Goal: Transaction & Acquisition: Purchase product/service

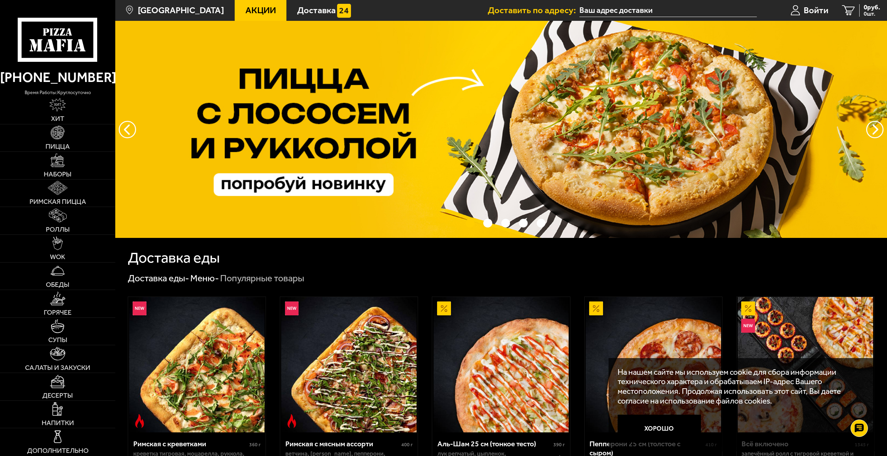
click at [617, 12] on input "text" at bounding box center [667, 10] width 177 height 13
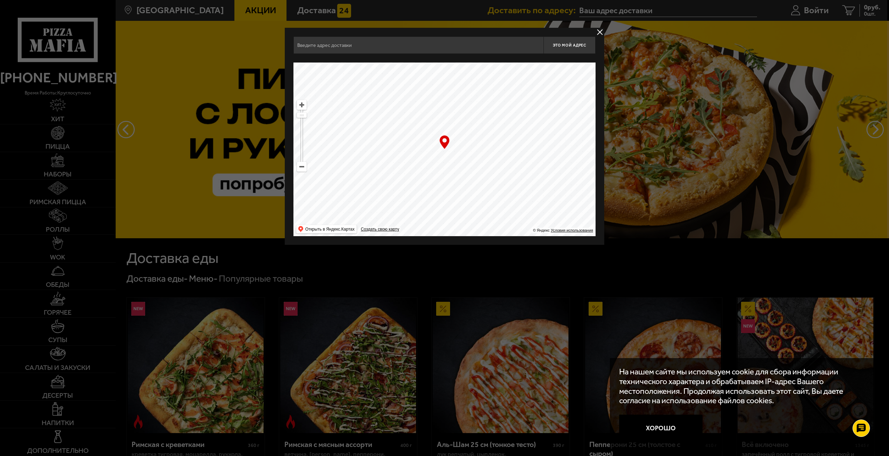
drag, startPoint x: 452, startPoint y: 128, endPoint x: 456, endPoint y: 183, distance: 54.7
click at [456, 183] on ymaps at bounding box center [444, 149] width 302 height 174
drag, startPoint x: 476, startPoint y: 82, endPoint x: 481, endPoint y: 152, distance: 71.0
click at [472, 206] on ymaps at bounding box center [444, 149] width 302 height 174
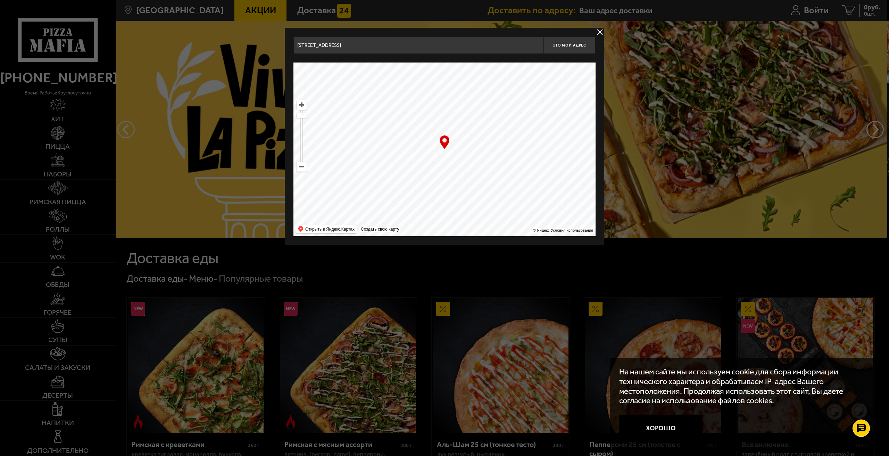
drag, startPoint x: 476, startPoint y: 104, endPoint x: 480, endPoint y: 212, distance: 108.1
click at [480, 212] on ymaps at bounding box center [444, 149] width 302 height 174
drag, startPoint x: 448, startPoint y: 215, endPoint x: 445, endPoint y: 218, distance: 4.2
click at [445, 218] on ymaps at bounding box center [444, 149] width 302 height 174
drag, startPoint x: 449, startPoint y: 209, endPoint x: 442, endPoint y: 231, distance: 22.4
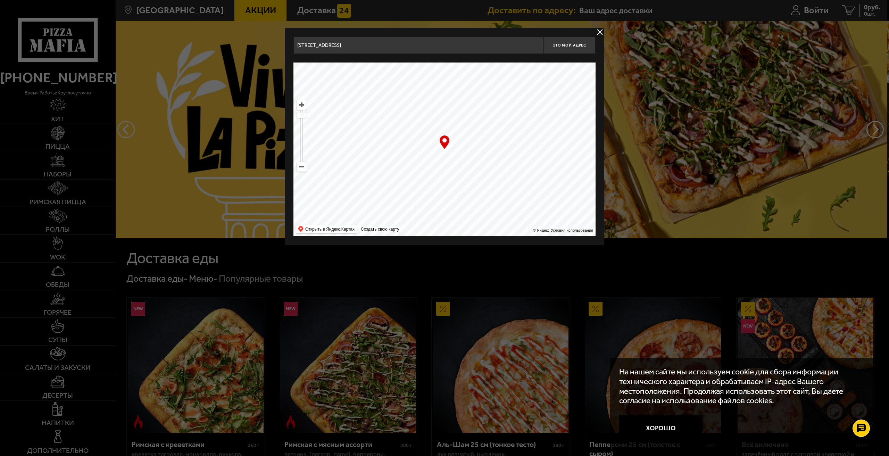
click at [442, 231] on ymaps at bounding box center [444, 149] width 302 height 174
drag, startPoint x: 469, startPoint y: 169, endPoint x: 467, endPoint y: 220, distance: 51.1
click at [467, 220] on ymaps at bounding box center [444, 149] width 302 height 174
drag, startPoint x: 500, startPoint y: 150, endPoint x: 553, endPoint y: 233, distance: 98.5
click at [553, 234] on ymaps "… © Яндекс Условия использования Открыть в Яндекс.Картах Создать свою карту" at bounding box center [444, 149] width 302 height 174
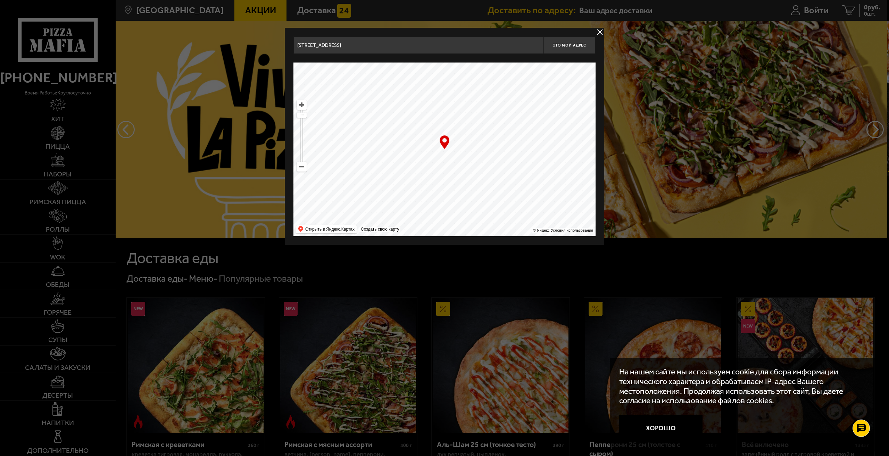
drag, startPoint x: 517, startPoint y: 150, endPoint x: 575, endPoint y: 238, distance: 105.6
click at [574, 238] on div "[STREET_ADDRESS] Это мой адрес Найдите адрес перетащив карту … © Яндекс Условия…" at bounding box center [444, 136] width 319 height 217
drag, startPoint x: 461, startPoint y: 153, endPoint x: 457, endPoint y: 221, distance: 68.8
click at [457, 221] on ymaps at bounding box center [444, 149] width 302 height 174
drag, startPoint x: 497, startPoint y: 123, endPoint x: 435, endPoint y: 196, distance: 95.6
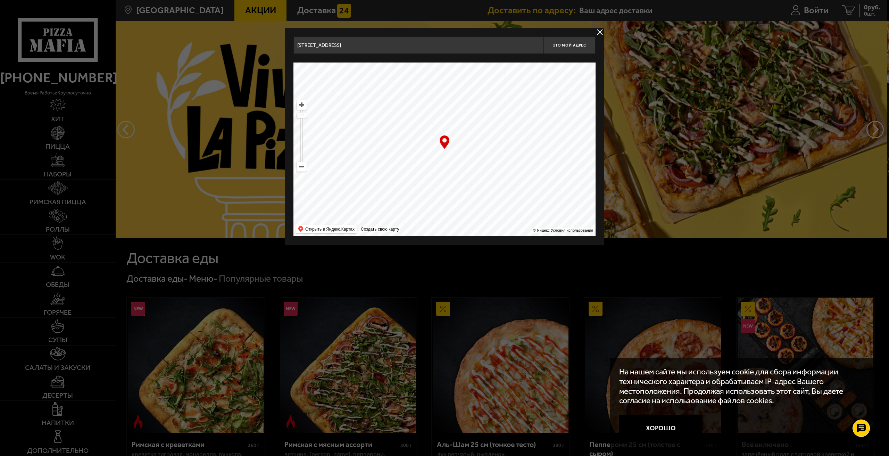
click at [443, 187] on ymaps at bounding box center [444, 149] width 302 height 174
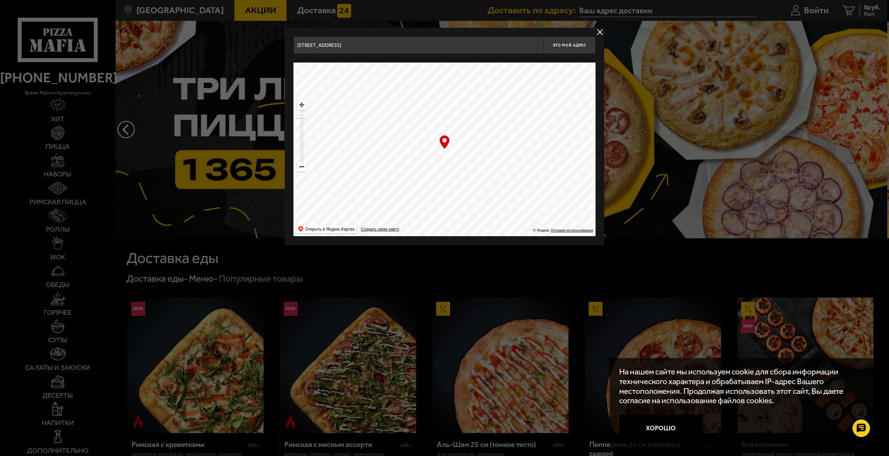
drag, startPoint x: 509, startPoint y: 106, endPoint x: 435, endPoint y: 125, distance: 76.9
click at [438, 126] on ymaps at bounding box center [444, 149] width 302 height 174
drag, startPoint x: 475, startPoint y: 126, endPoint x: 493, endPoint y: 245, distance: 120.4
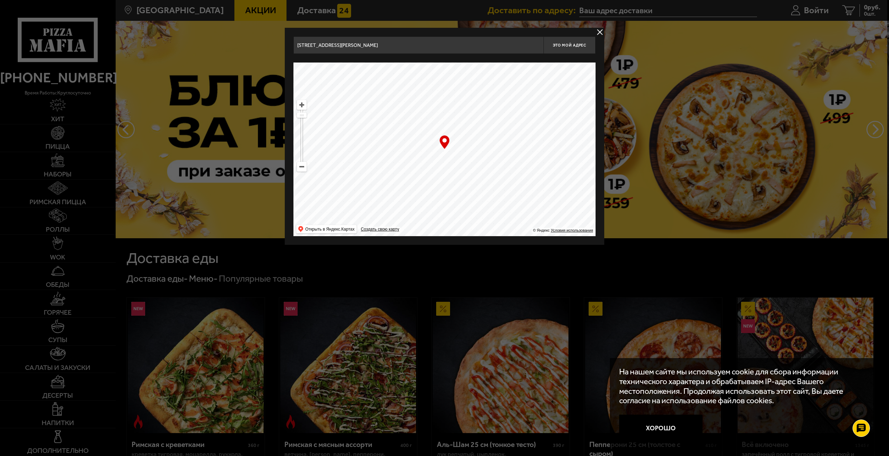
drag, startPoint x: 517, startPoint y: 133, endPoint x: 416, endPoint y: 110, distance: 103.6
click at [416, 110] on ymaps at bounding box center [444, 149] width 302 height 174
drag, startPoint x: 464, startPoint y: 109, endPoint x: 416, endPoint y: 81, distance: 56.0
click at [416, 81] on ymaps at bounding box center [444, 149] width 302 height 174
drag, startPoint x: 455, startPoint y: 109, endPoint x: 403, endPoint y: 181, distance: 87.8
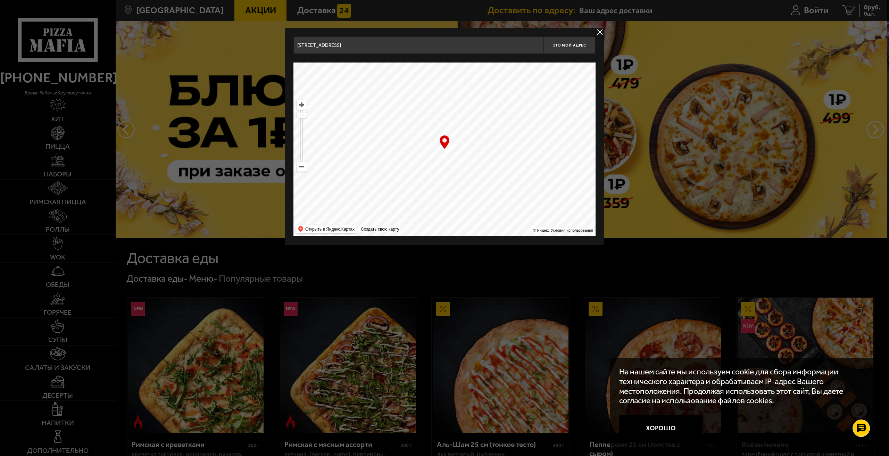
click at [413, 180] on ymaps at bounding box center [444, 149] width 302 height 174
drag, startPoint x: 476, startPoint y: 132, endPoint x: 478, endPoint y: 156, distance: 24.7
click at [478, 156] on ymaps at bounding box center [444, 149] width 302 height 174
type input "[STREET_ADDRESS]"
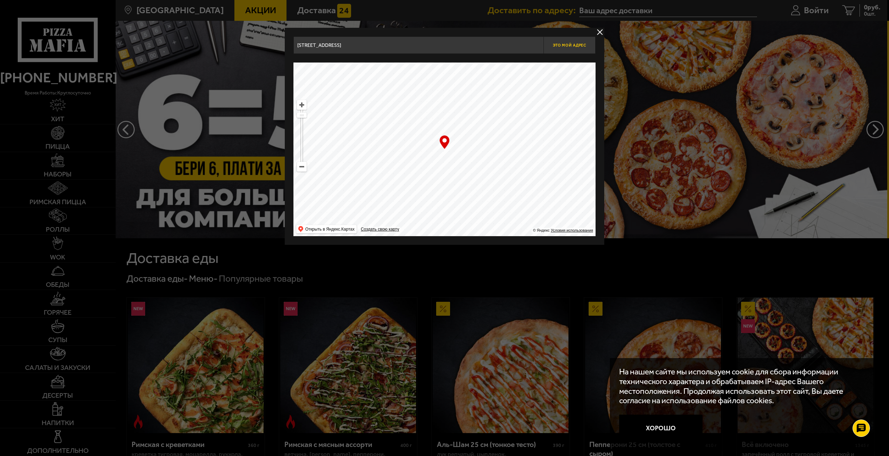
click at [580, 45] on span "Это мой адрес" at bounding box center [569, 45] width 33 height 5
type input "[STREET_ADDRESS]"
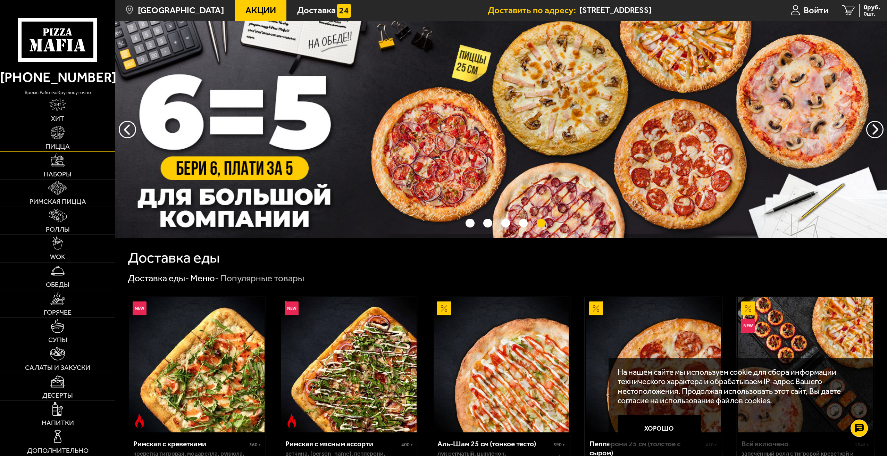
click at [64, 128] on img at bounding box center [58, 133] width 14 height 14
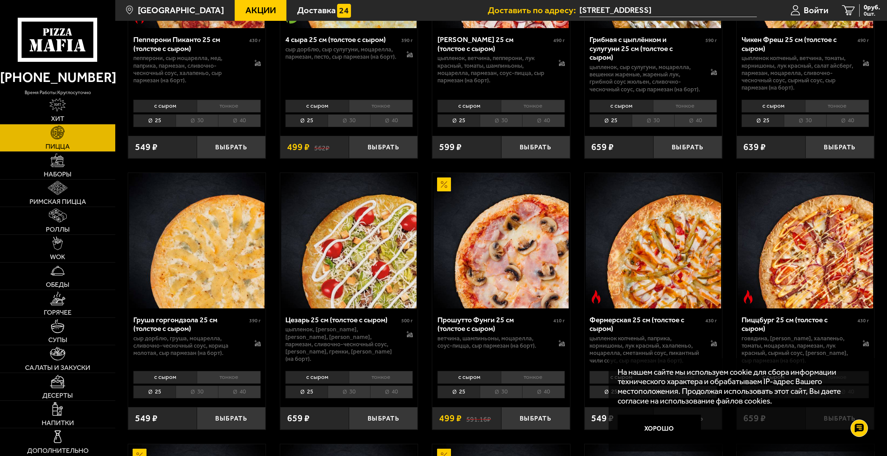
scroll to position [764, 0]
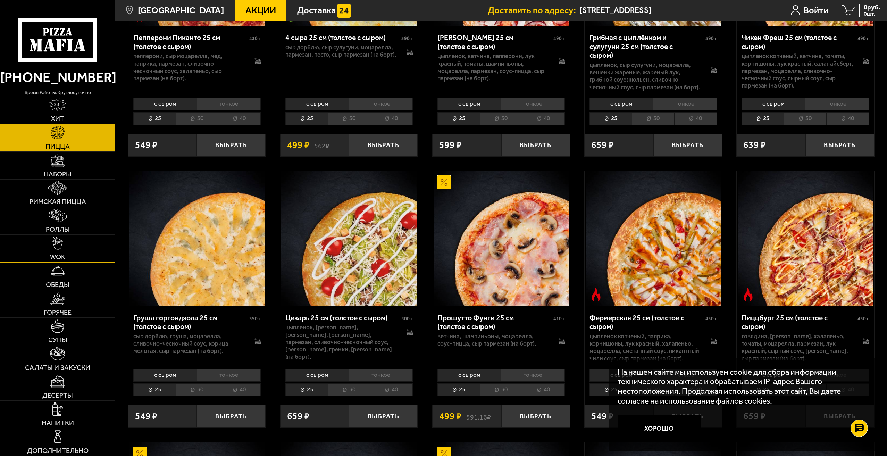
click at [62, 242] on img at bounding box center [57, 243] width 11 height 14
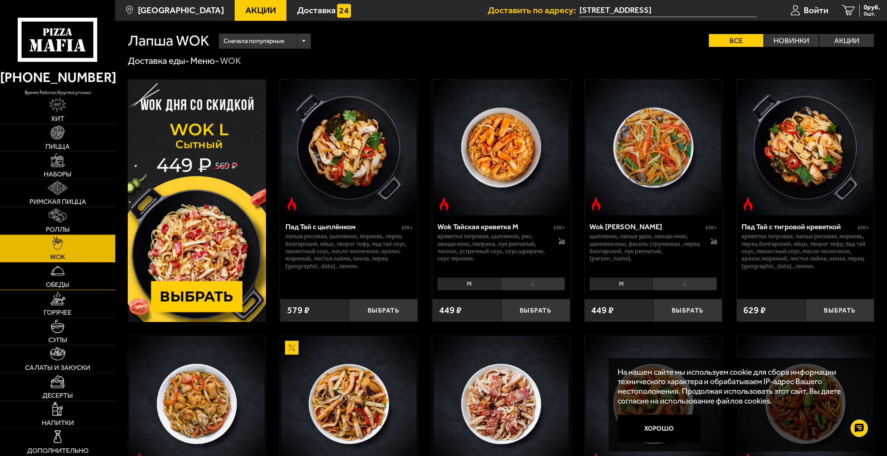
click at [67, 274] on link "Обеды" at bounding box center [57, 275] width 115 height 27
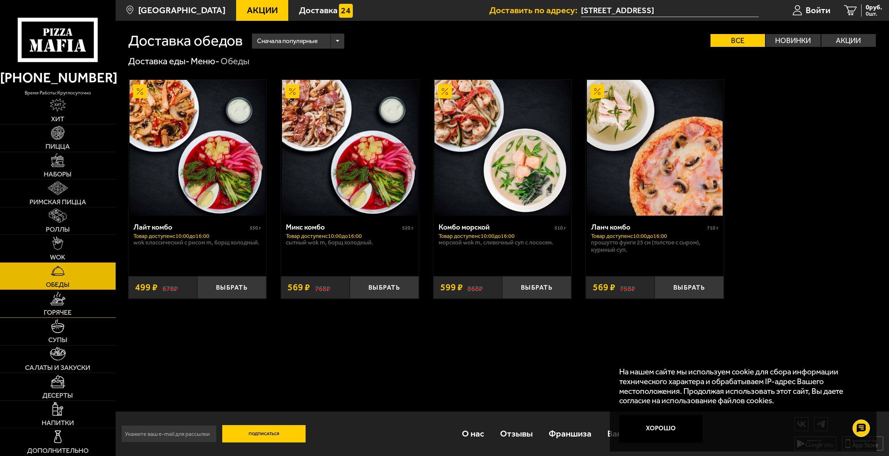
click at [68, 296] on link "Горячее" at bounding box center [58, 303] width 116 height 27
